Goal: Task Accomplishment & Management: Complete application form

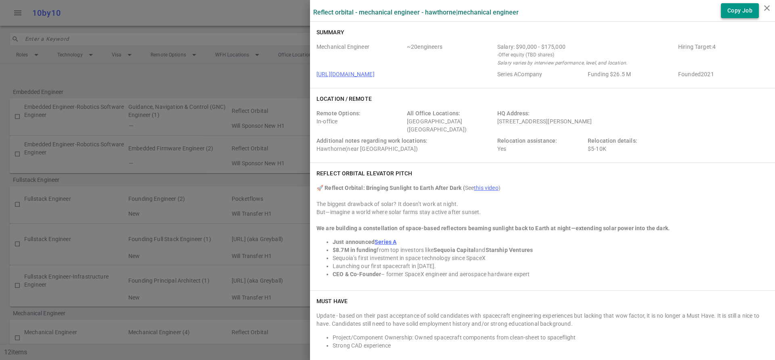
scroll to position [767, 0]
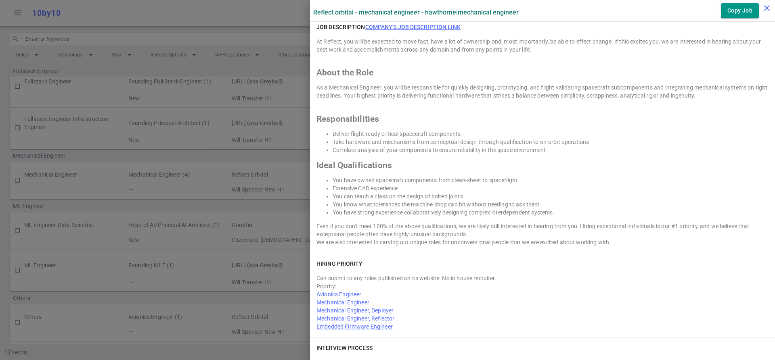
click at [764, 10] on icon "close" at bounding box center [767, 8] width 10 height 10
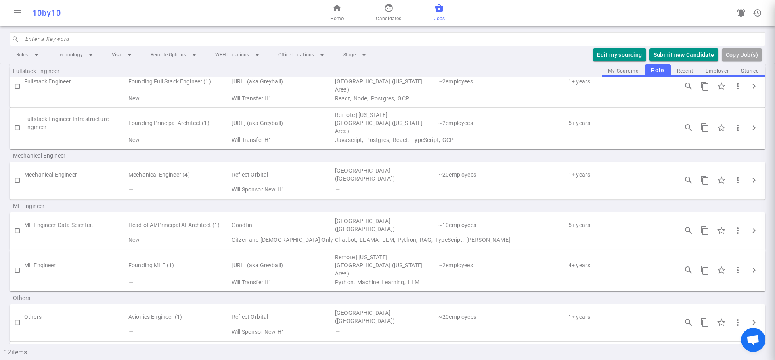
scroll to position [0, 0]
click at [682, 58] on button "Submit new Candidate" at bounding box center [683, 54] width 69 height 13
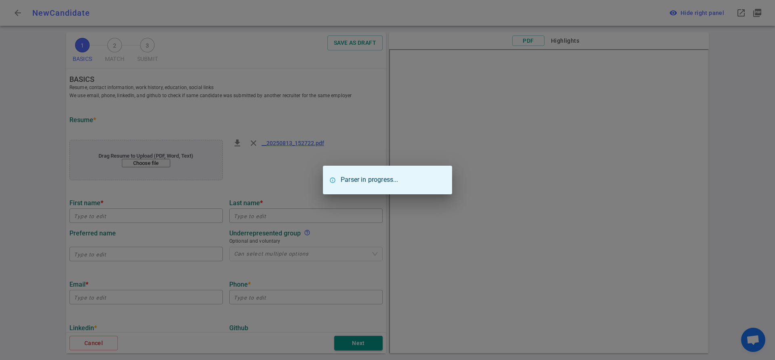
type input "[PERSON_NAME]"
type input "MacUa"
type input "[EMAIL_ADDRESS][DOMAIN_NAME]"
type input "[PHONE_NUMBER]"
type textarea "[DOMAIN_NAME][URL][DOMAIN_NAME][DOMAIN_NAME][DOMAIN_NAME]"
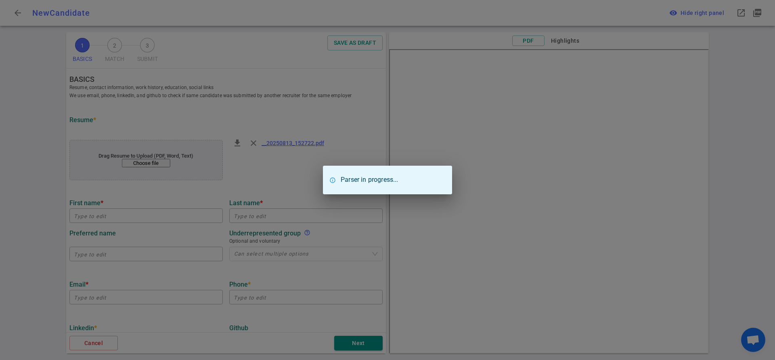
type input "Space Sciences Laboratory"
type textarea "Research Development Engineer II Berkeley"
type input "4.3"
type input "[GEOGRAPHIC_DATA][US_STATE]"
type input "Mechanical Engineering"
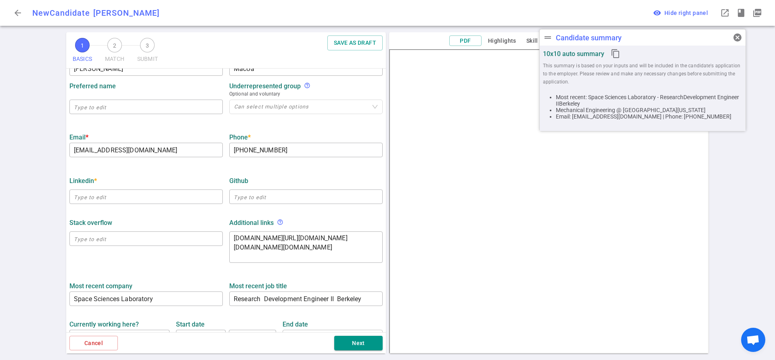
scroll to position [161, 0]
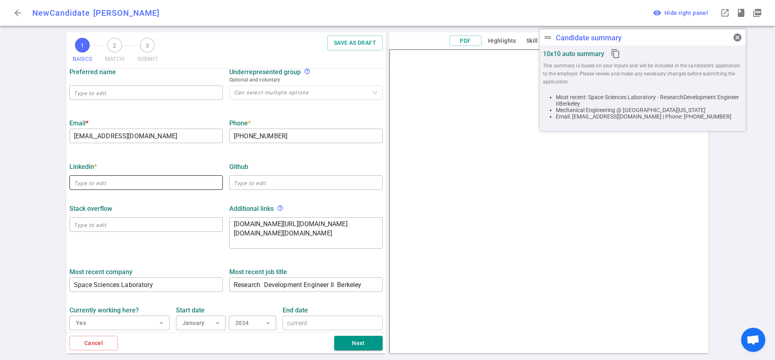
click at [92, 182] on input "text" at bounding box center [145, 182] width 153 height 13
paste input "[URL][DOMAIN_NAME][PERSON_NAME]"
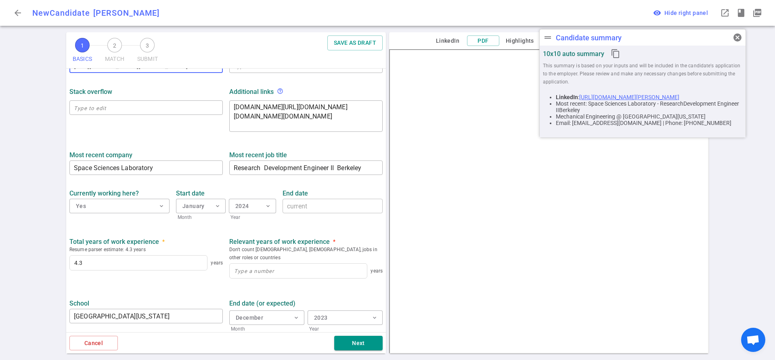
scroll to position [314, 0]
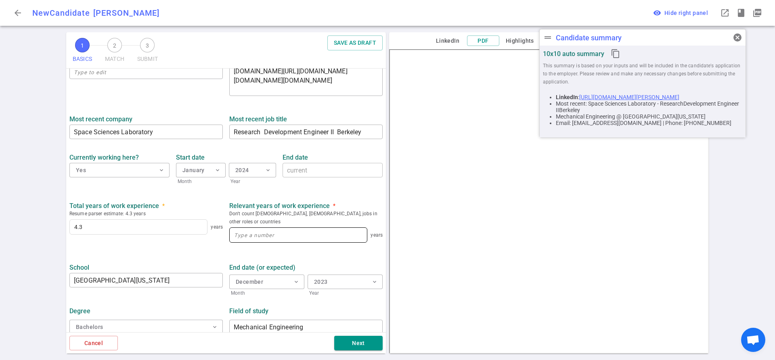
type input "[URL][DOMAIN_NAME][PERSON_NAME]"
click at [259, 228] on input at bounding box center [298, 235] width 137 height 15
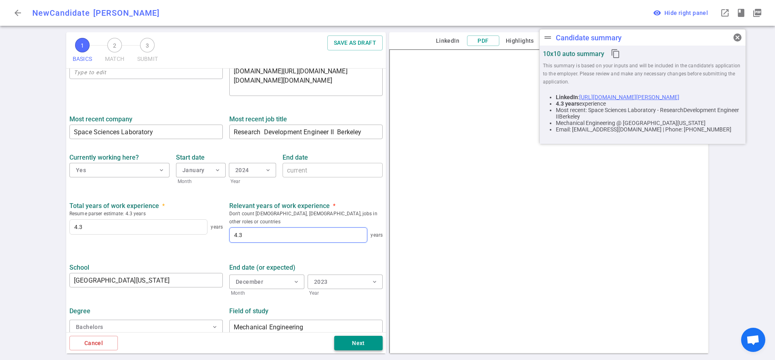
type input "4.3"
click at [363, 343] on button "Next" at bounding box center [358, 343] width 48 height 15
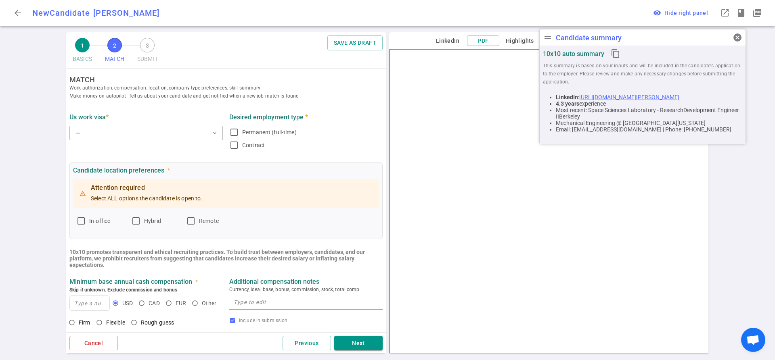
scroll to position [0, 0]
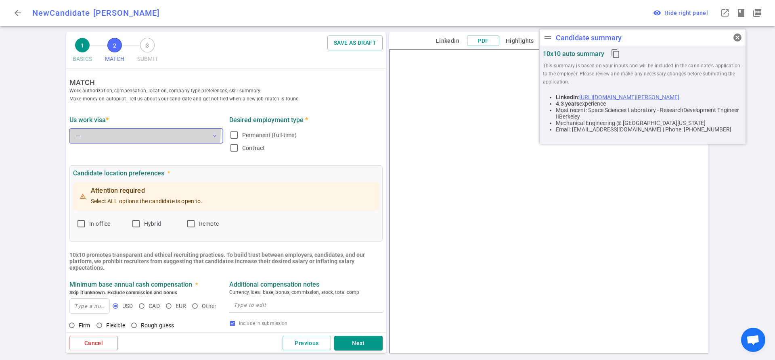
click at [108, 130] on button "— expand_more" at bounding box center [145, 136] width 153 height 15
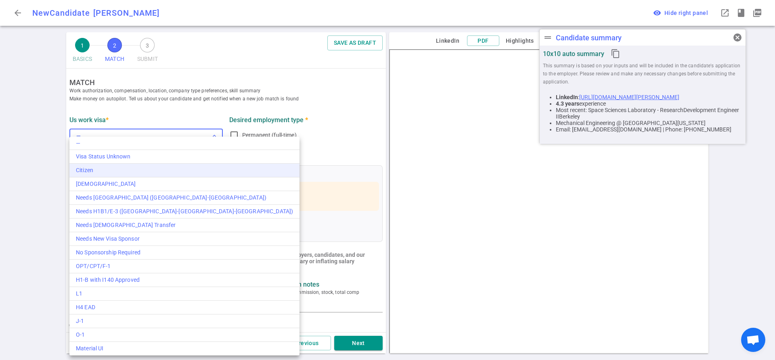
click at [92, 174] on div "Citizen" at bounding box center [184, 170] width 217 height 8
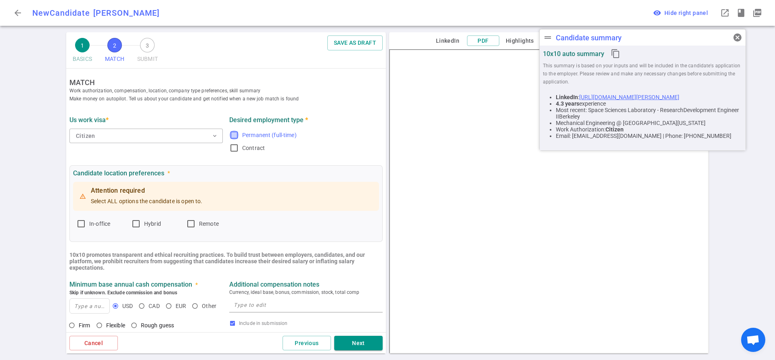
click at [232, 137] on input "Permanent (full-time)" at bounding box center [234, 135] width 10 height 10
checkbox input "true"
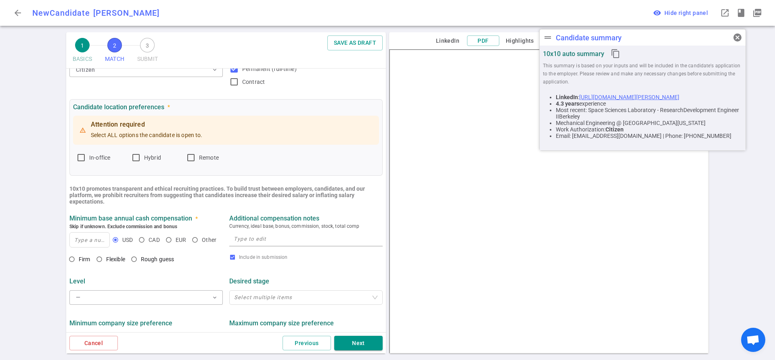
scroll to position [81, 0]
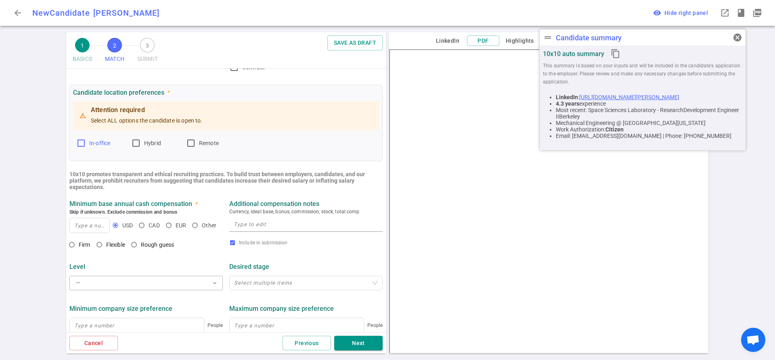
click at [82, 143] on input "In-office" at bounding box center [81, 143] width 10 height 10
checkbox input "true"
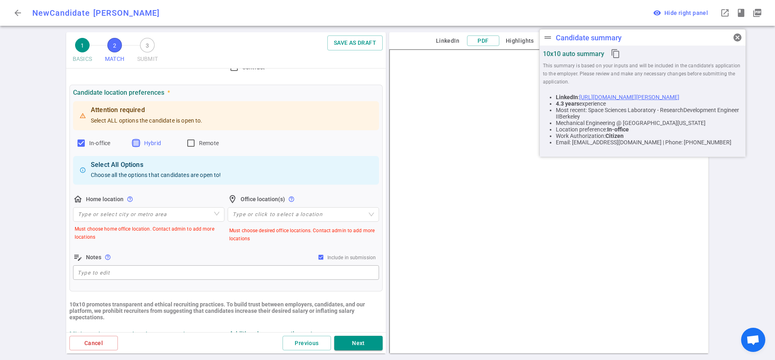
click at [139, 143] on input "Hybrid" at bounding box center [136, 143] width 10 height 10
checkbox input "true"
click at [192, 144] on input "Remote" at bounding box center [191, 143] width 10 height 10
checkbox input "true"
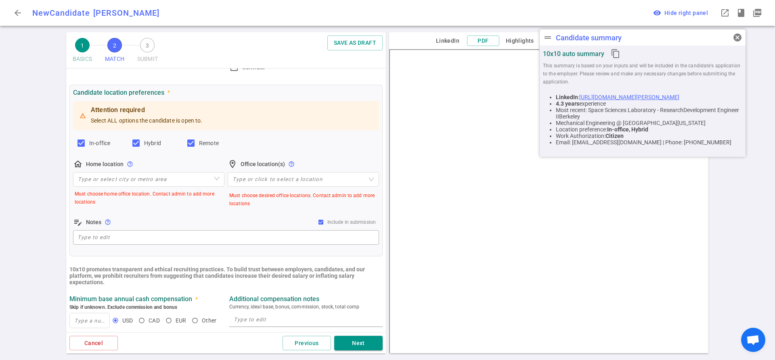
click at [102, 170] on div "home_pin Home location help_outline Type or select city or metro area Must choo…" at bounding box center [148, 183] width 151 height 48
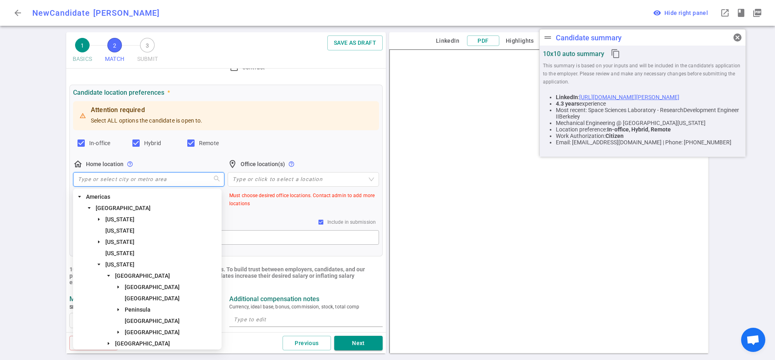
click at [102, 178] on input "search" at bounding box center [149, 180] width 142 height 14
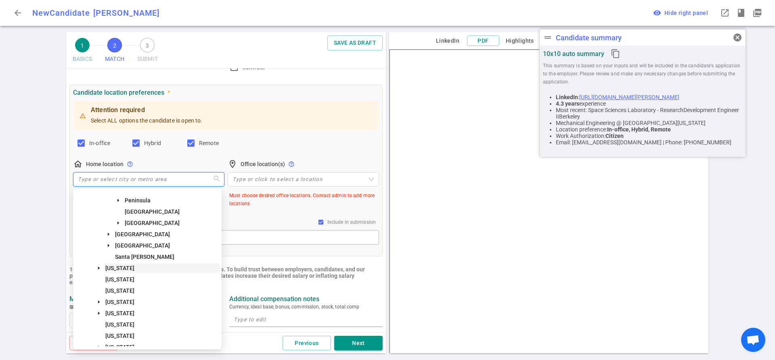
scroll to position [121, 0]
click at [136, 224] on span "[GEOGRAPHIC_DATA]" at bounding box center [142, 223] width 55 height 6
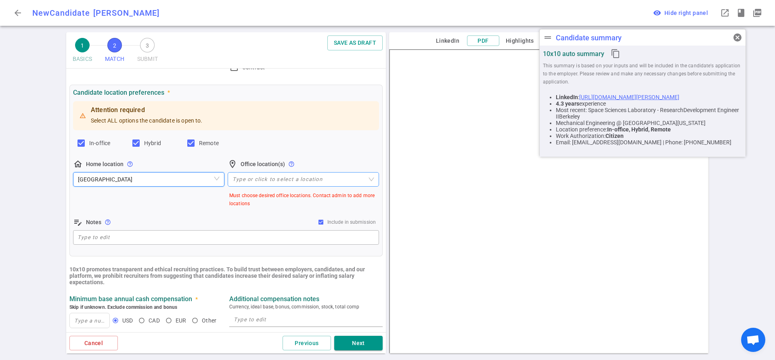
click at [250, 174] on div "Type or click to select a location" at bounding box center [303, 179] width 151 height 15
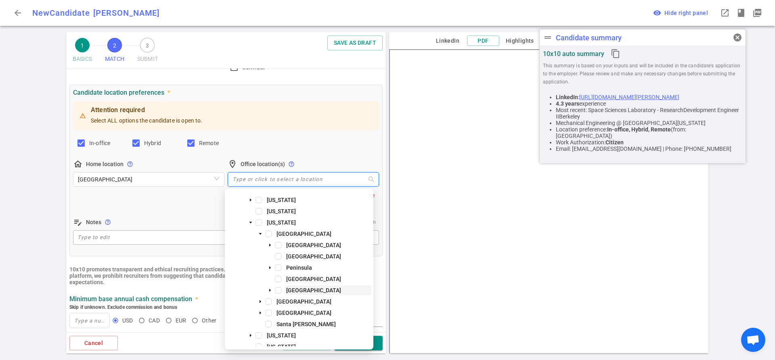
scroll to position [81, 0]
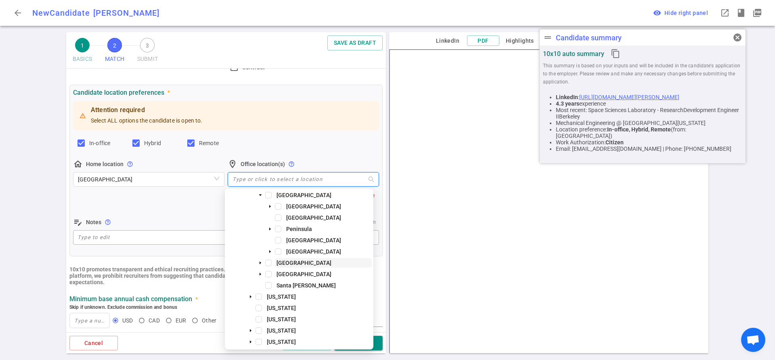
click at [297, 263] on span "[GEOGRAPHIC_DATA]" at bounding box center [303, 263] width 55 height 6
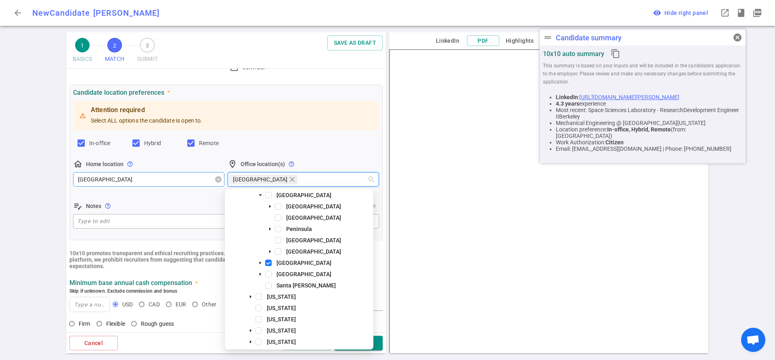
click at [148, 182] on span "[GEOGRAPHIC_DATA]" at bounding box center [149, 180] width 142 height 12
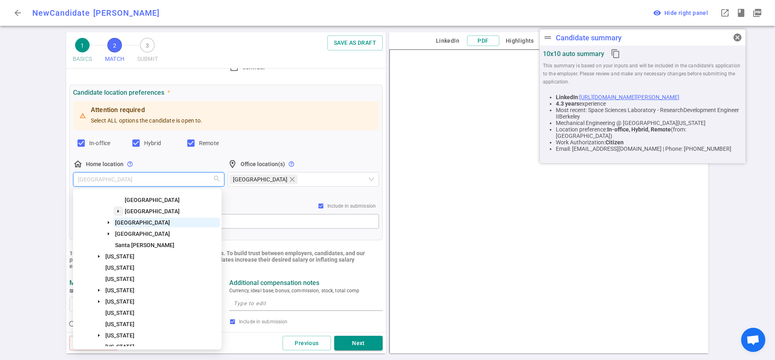
click at [121, 211] on span at bounding box center [118, 212] width 10 height 10
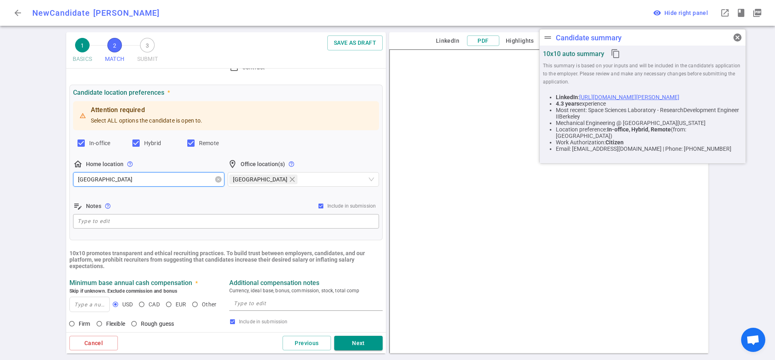
click at [99, 179] on span "[GEOGRAPHIC_DATA]" at bounding box center [149, 180] width 142 height 12
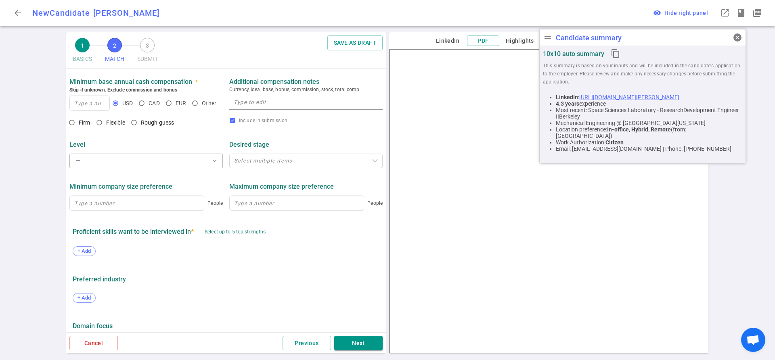
scroll to position [282, 0]
click at [80, 105] on input at bounding box center [90, 103] width 40 height 15
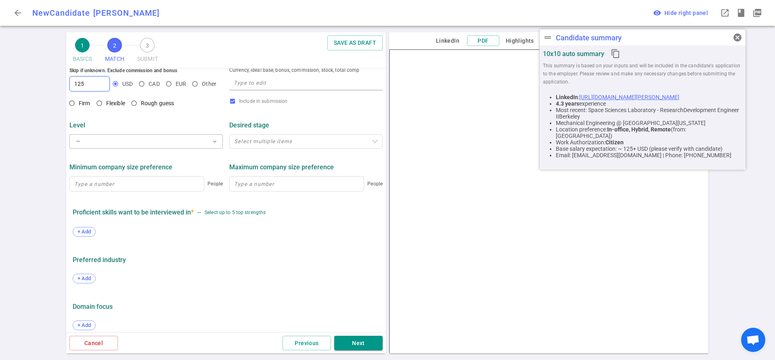
scroll to position [311, 0]
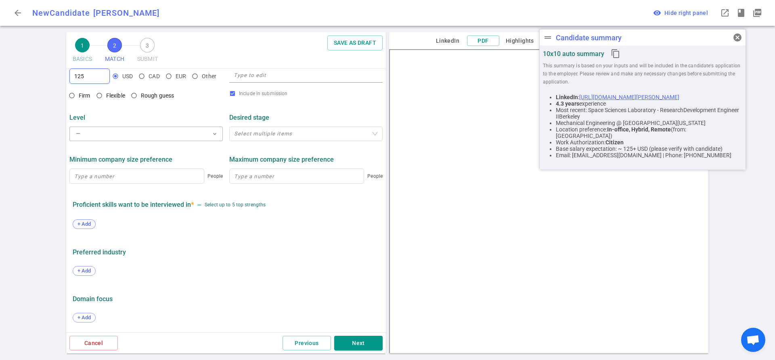
type input "125"
click at [87, 220] on div "+ Add" at bounding box center [84, 225] width 23 height 10
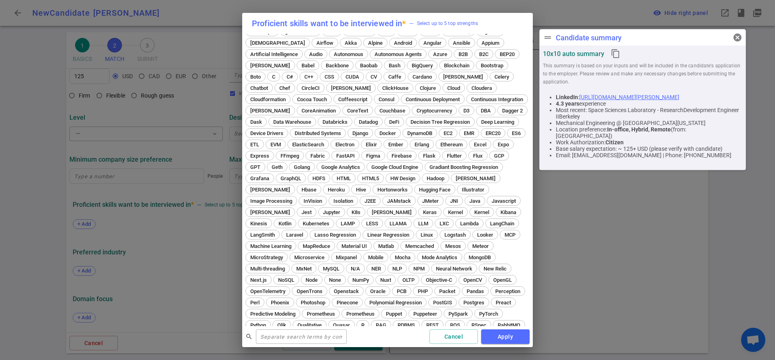
scroll to position [40, 0]
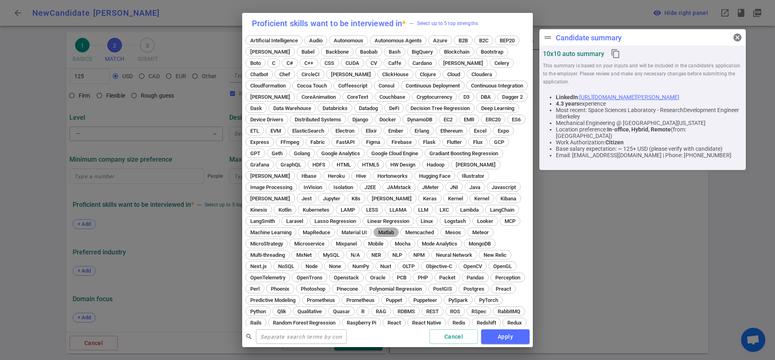
click at [397, 231] on span "Matlab" at bounding box center [385, 233] width 21 height 6
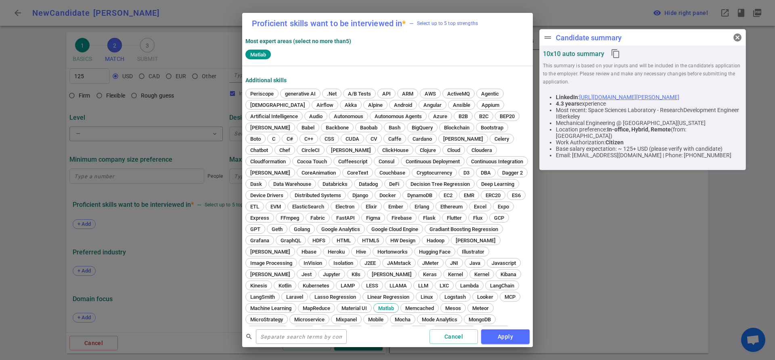
scroll to position [0, 0]
click at [312, 140] on span "C++" at bounding box center [308, 139] width 15 height 6
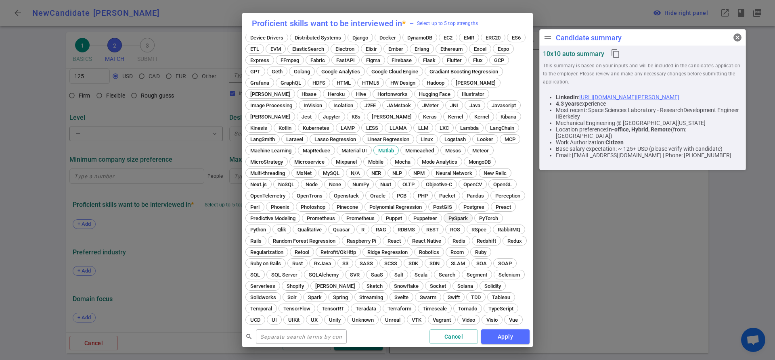
scroll to position [161, 0]
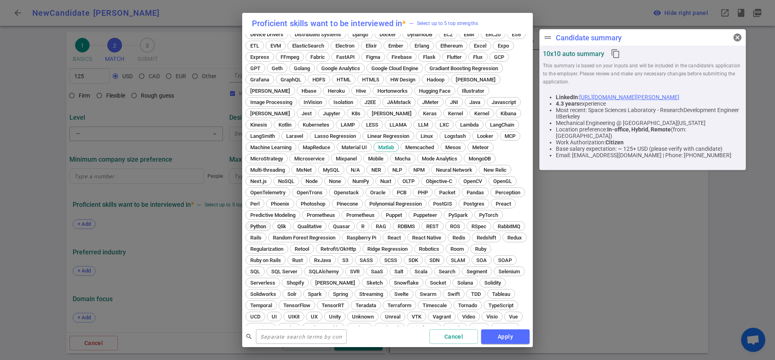
click at [269, 224] on span "Python" at bounding box center [257, 227] width 21 height 6
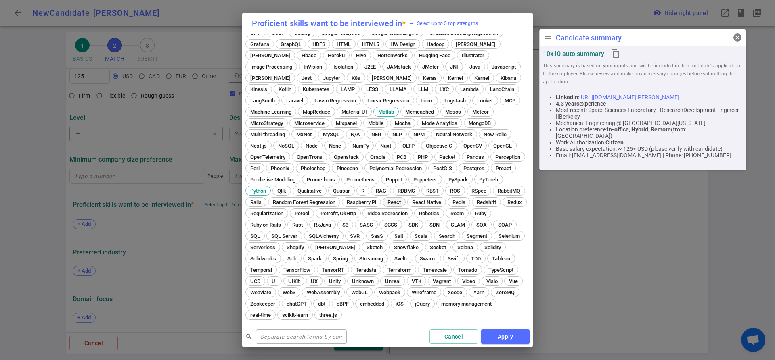
scroll to position [208, 0]
click at [503, 339] on button "Apply" at bounding box center [505, 337] width 48 height 15
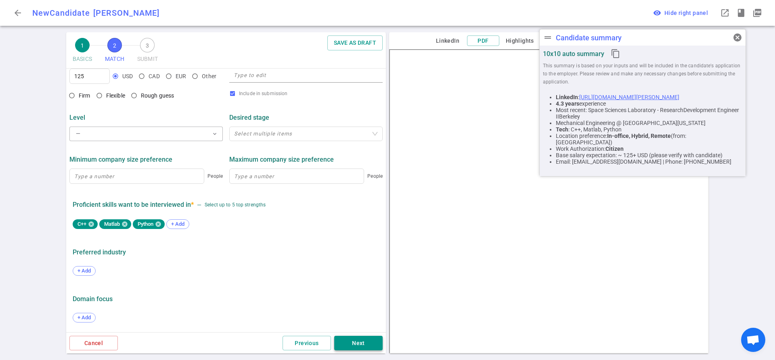
click at [350, 342] on button "Next" at bounding box center [358, 343] width 48 height 15
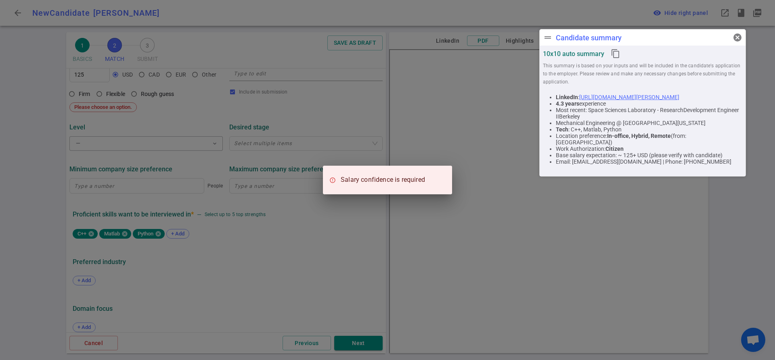
click at [279, 256] on div "Salary confidence is required" at bounding box center [387, 180] width 775 height 360
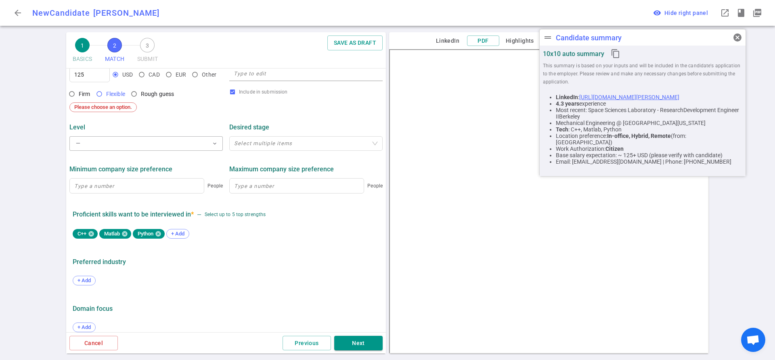
click at [101, 95] on input "Flexible" at bounding box center [99, 94] width 14 height 14
radio input "true"
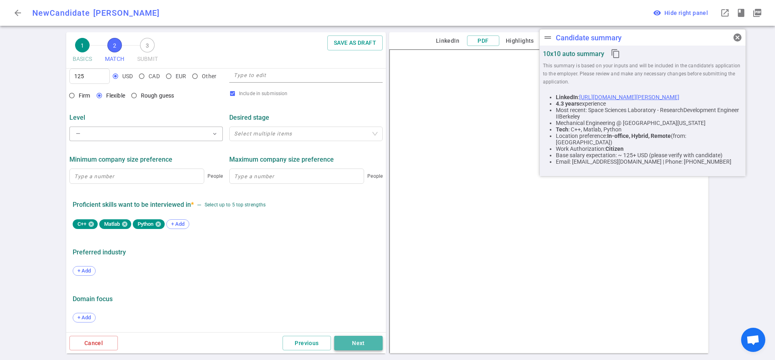
click at [353, 343] on button "Next" at bounding box center [358, 343] width 48 height 15
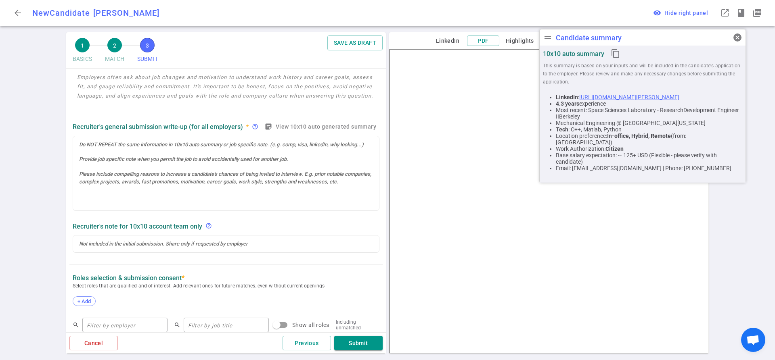
scroll to position [81, 0]
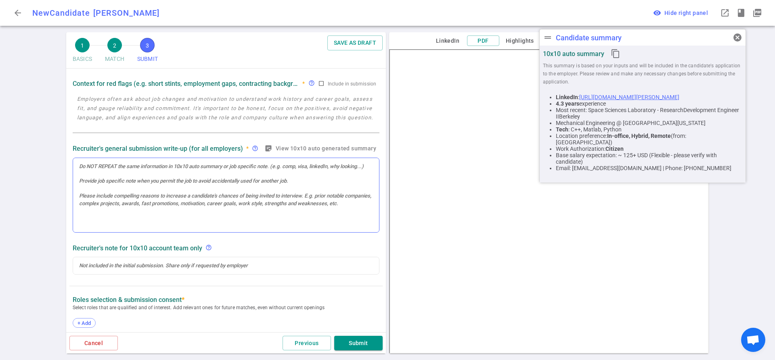
click at [79, 172] on div at bounding box center [226, 195] width 306 height 75
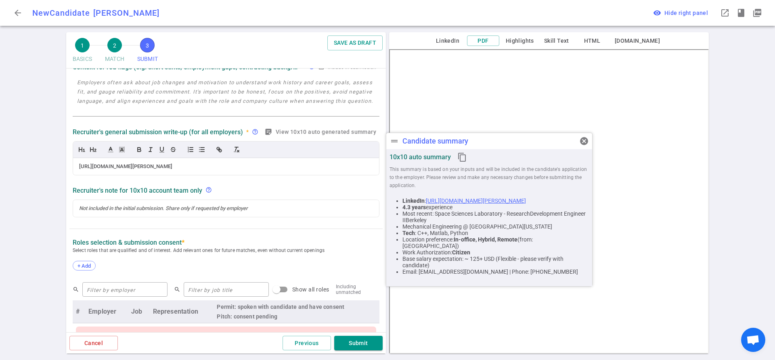
drag, startPoint x: 188, startPoint y: 168, endPoint x: 71, endPoint y: 165, distance: 117.1
click at [71, 165] on div "Recruiter's general submission write-up (for all employers) * help_outline stic…" at bounding box center [225, 151] width 313 height 52
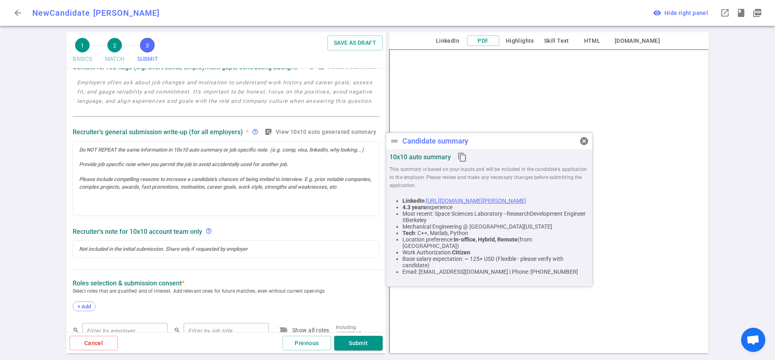
scroll to position [81, 0]
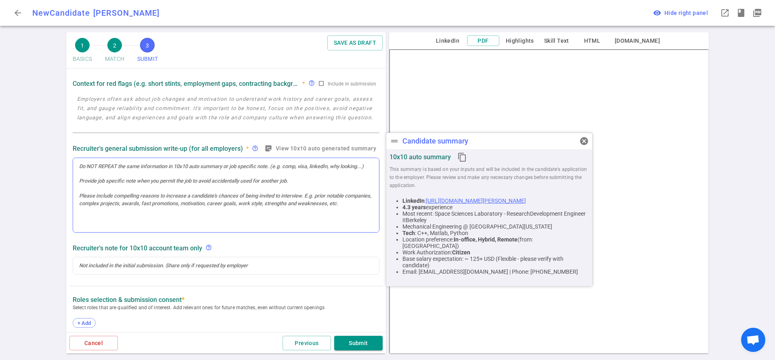
click at [82, 169] on div at bounding box center [226, 166] width 294 height 7
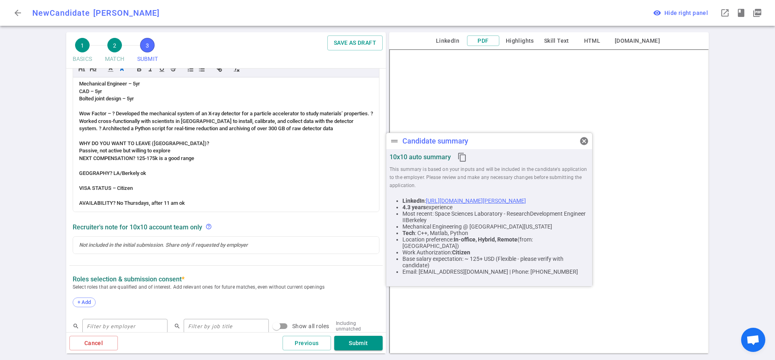
scroll to position [259, 0]
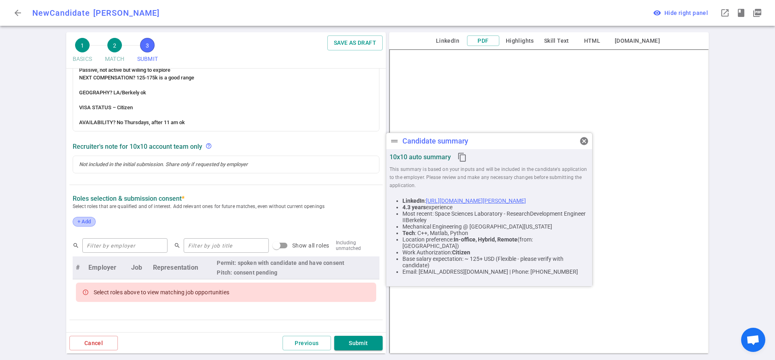
click at [90, 225] on span "+ Add" at bounding box center [84, 222] width 19 height 6
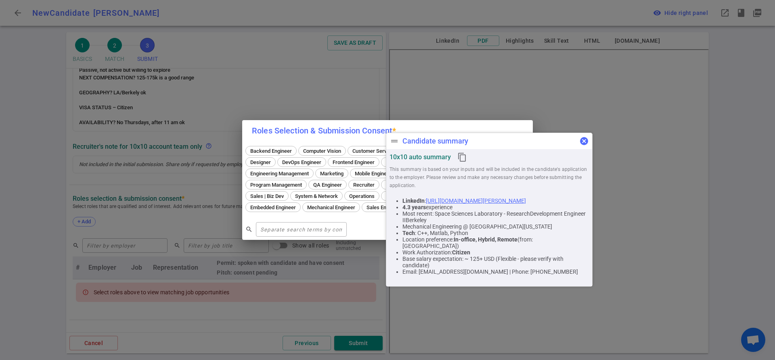
click at [584, 140] on span "cancel" at bounding box center [584, 141] width 10 height 10
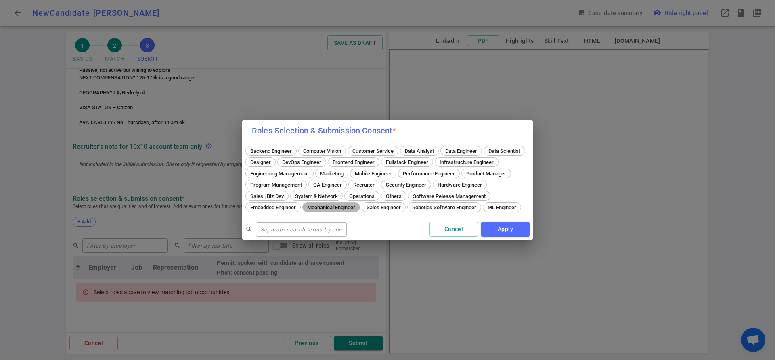
click at [358, 205] on span "Mechanical Engineer" at bounding box center [331, 208] width 54 height 6
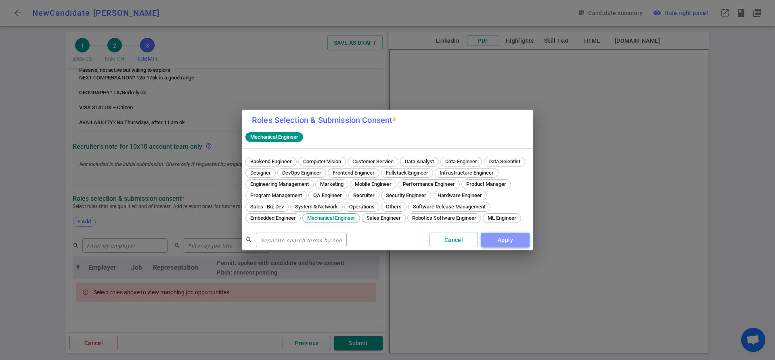
click at [505, 246] on button "Apply" at bounding box center [505, 240] width 48 height 15
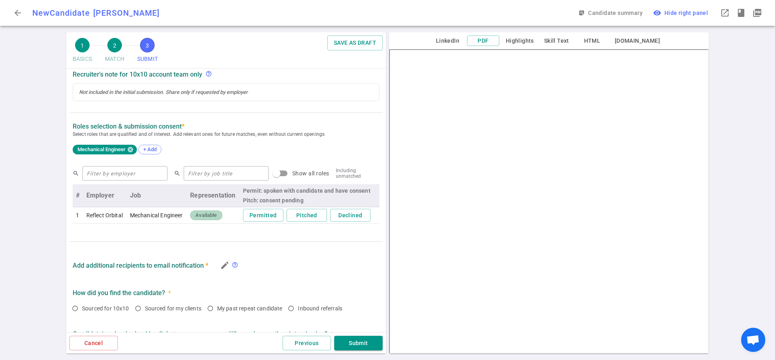
scroll to position [323, 0]
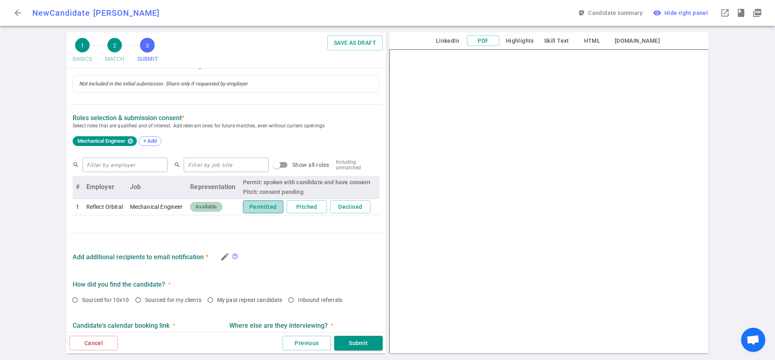
click at [250, 211] on button "Permitted" at bounding box center [263, 207] width 40 height 13
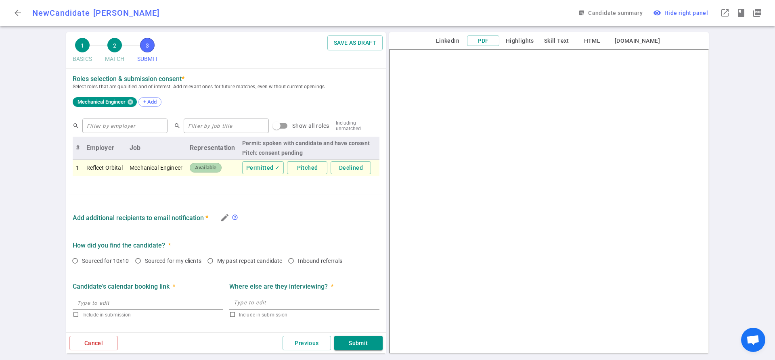
scroll to position [400, 0]
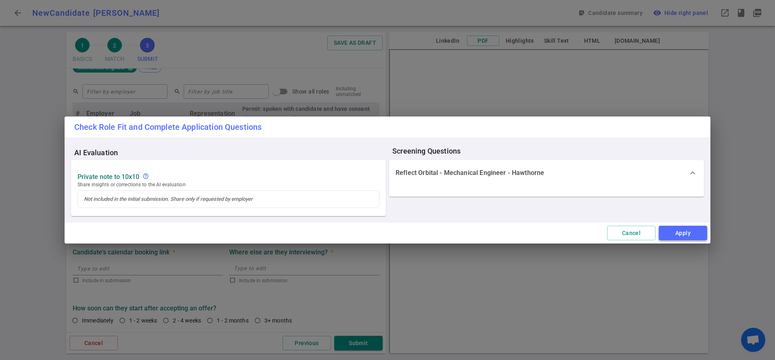
click at [673, 234] on button "Apply" at bounding box center [683, 233] width 48 height 15
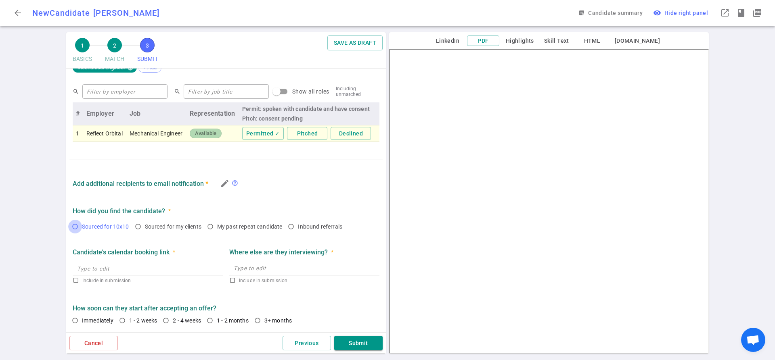
click at [76, 228] on input "Sourced for 10x10" at bounding box center [75, 227] width 14 height 14
radio input "true"
click at [121, 321] on input "1 - 2 weeks" at bounding box center [122, 321] width 14 height 14
radio input "true"
click at [349, 343] on button "Submit" at bounding box center [358, 343] width 48 height 15
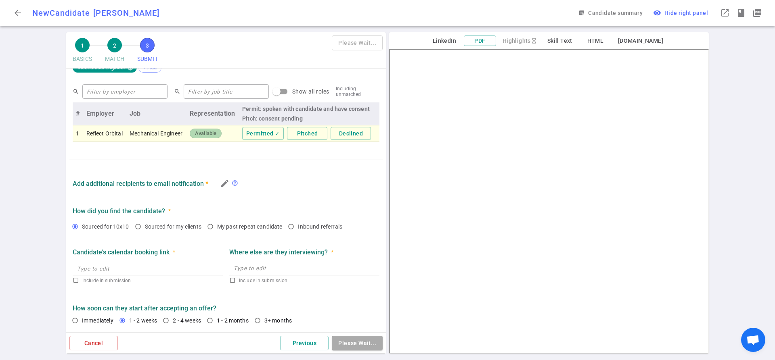
scroll to position [180, 0]
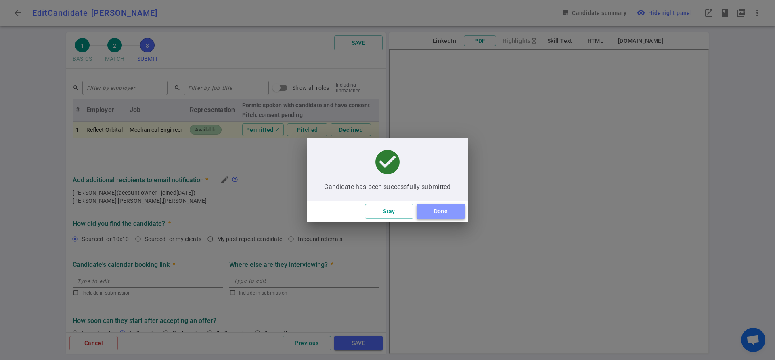
click at [435, 214] on button "Done" at bounding box center [440, 211] width 48 height 15
